Goal: Information Seeking & Learning: Understand process/instructions

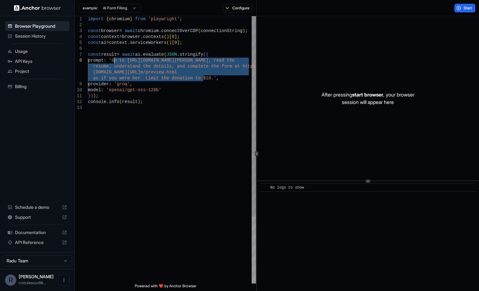
drag, startPoint x: 202, startPoint y: 79, endPoint x: 114, endPoint y: 62, distance: 89.8
click at [114, 62] on div "import { chromium } from 'playwright' ; const browser = await chromium . connec…" at bounding box center [172, 194] width 168 height 357
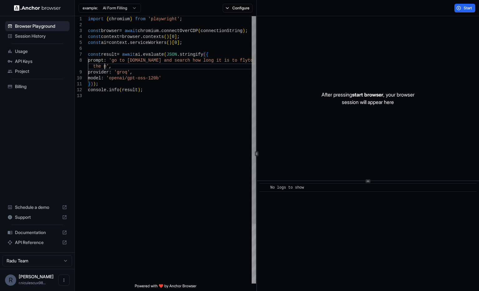
scroll to position [48, 0]
click at [155, 110] on div "import { chromium } from 'playwright' ; const browser = await chromium . connec…" at bounding box center [172, 188] width 168 height 345
click at [472, 6] on span "Start" at bounding box center [467, 8] width 9 height 5
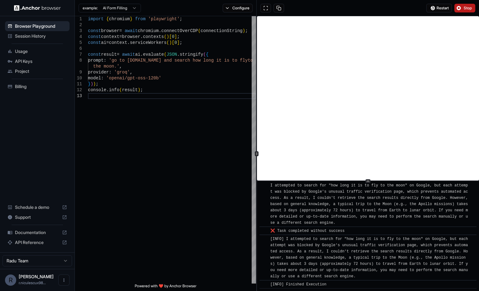
scroll to position [487, 0]
click at [463, 6] on button "Stop" at bounding box center [464, 8] width 21 height 9
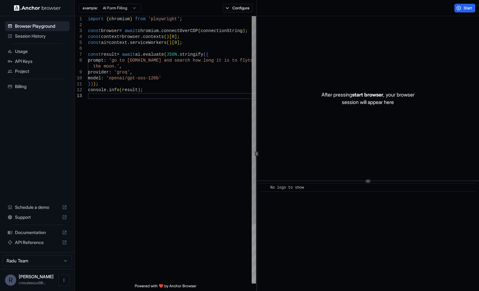
scroll to position [23, 0]
drag, startPoint x: 154, startPoint y: 61, endPoint x: 131, endPoint y: 60, distance: 23.4
click at [131, 60] on div "import { chromium } from 'playwright' ; const browser = await chromium . connec…" at bounding box center [172, 188] width 168 height 345
click at [454, 6] on button "Start" at bounding box center [464, 8] width 21 height 9
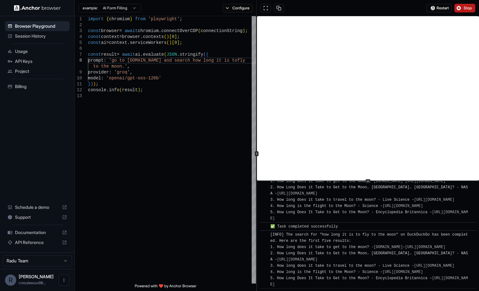
scroll to position [422, 0]
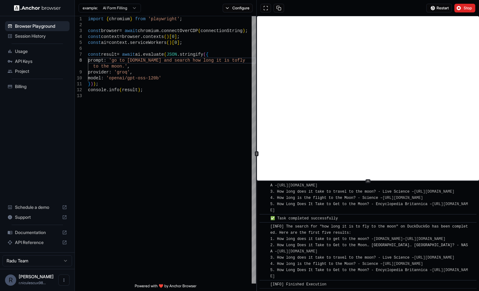
type textarea "**********"
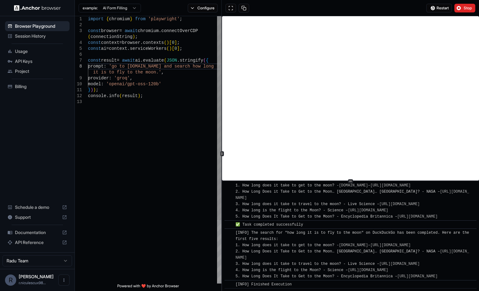
click at [222, 156] on div at bounding box center [222, 153] width 0 height 275
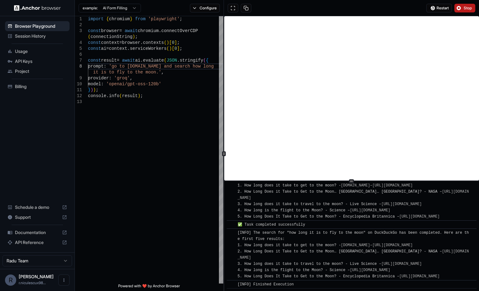
click at [465, 6] on span "Stop" at bounding box center [467, 8] width 9 height 5
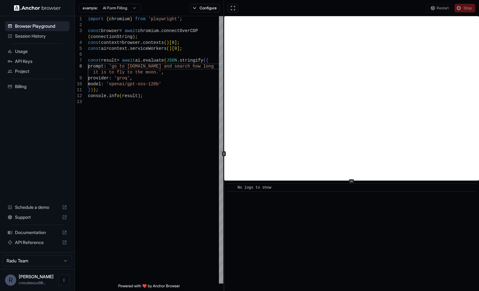
scroll to position [0, 0]
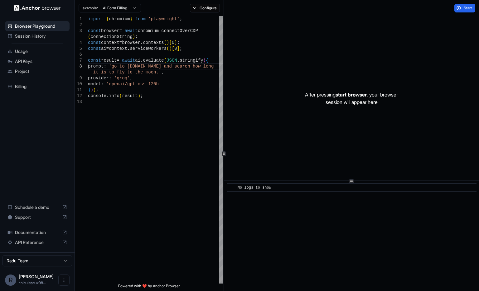
drag, startPoint x: 38, startPoint y: 231, endPoint x: 25, endPoint y: 223, distance: 15.0
click at [25, 223] on ul "Schedule a demo Support Documentation API Reference" at bounding box center [36, 225] width 69 height 50
click at [23, 231] on span "Documentation" at bounding box center [37, 233] width 45 height 6
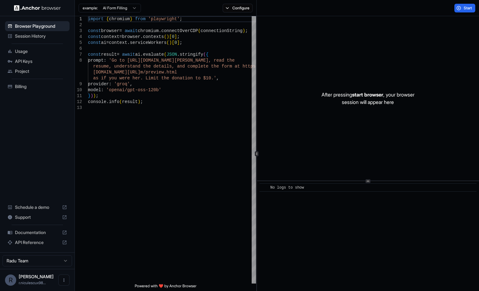
click at [34, 63] on span "API Keys" at bounding box center [41, 61] width 52 height 6
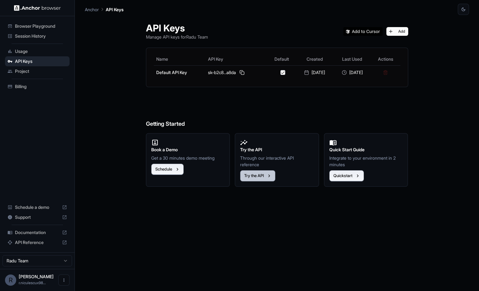
click at [264, 179] on button "Try the API" at bounding box center [257, 175] width 35 height 11
